Goal: Transaction & Acquisition: Purchase product/service

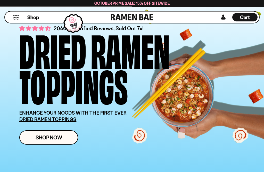
scroll to position [65, 0]
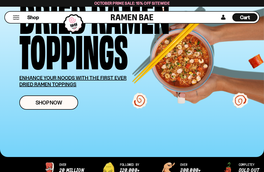
click at [60, 102] on span "Shop Now" at bounding box center [49, 102] width 27 height 5
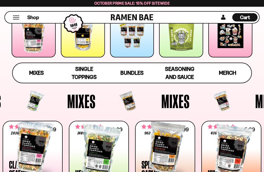
click at [133, 75] on span "Bundles" at bounding box center [132, 72] width 23 height 6
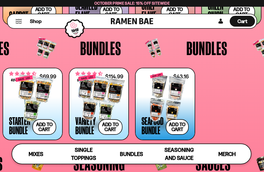
scroll to position [761, 0]
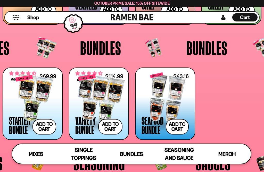
click at [103, 49] on span "Bundles" at bounding box center [100, 47] width 41 height 19
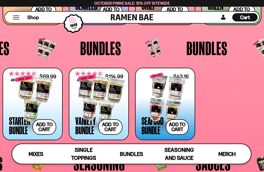
click at [109, 97] on div at bounding box center [98, 99] width 47 height 52
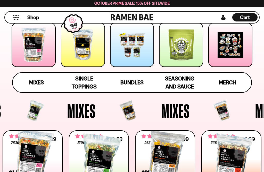
scroll to position [73, 0]
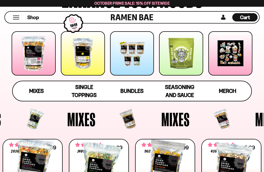
click at [133, 92] on span "Bundles" at bounding box center [132, 91] width 23 height 6
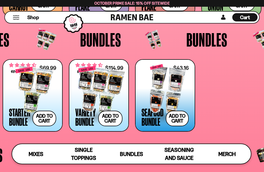
scroll to position [769, 0]
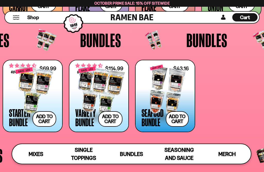
click at [212, 41] on span "Bundles" at bounding box center [207, 39] width 41 height 19
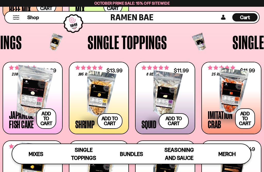
scroll to position [343, 0]
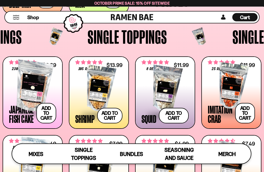
click at [147, 36] on span "Single Toppings" at bounding box center [128, 36] width 80 height 19
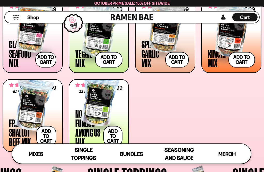
scroll to position [205, 0]
click at [32, 116] on div at bounding box center [32, 105] width 47 height 52
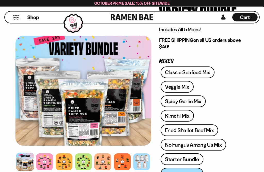
scroll to position [55, 0]
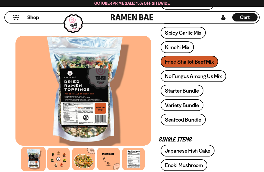
scroll to position [147, 0]
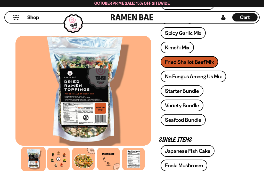
click at [193, 92] on link "Starter Bundle" at bounding box center [182, 91] width 43 height 12
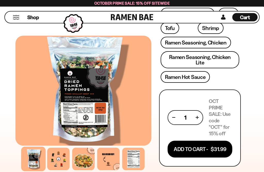
scroll to position [336, 0]
